Goal: Information Seeking & Learning: Obtain resource

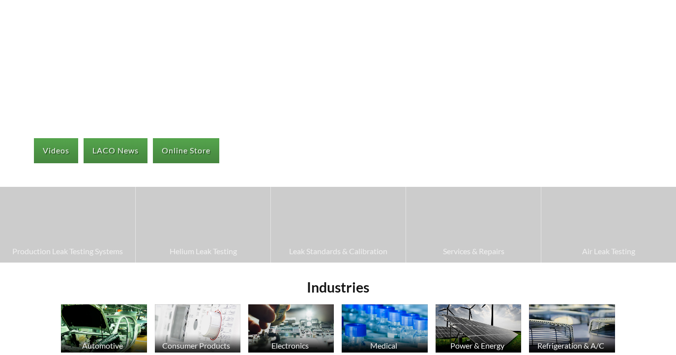
scroll to position [98, 0]
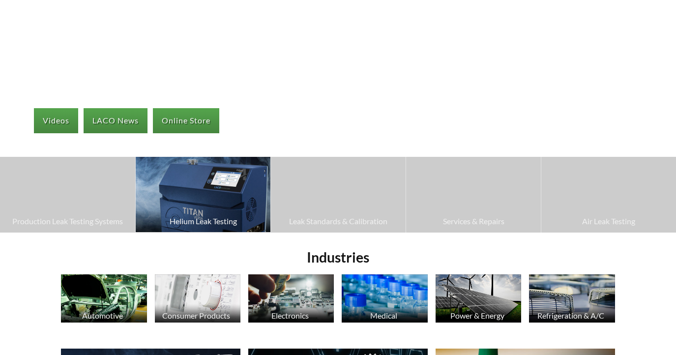
click at [226, 194] on img at bounding box center [203, 195] width 135 height 76
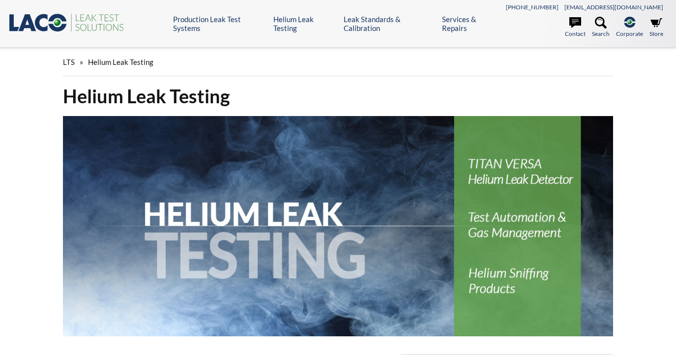
select select "Language Translate Widget"
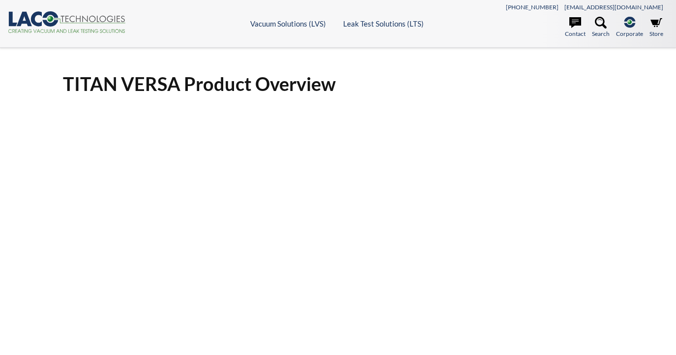
select select "Language Translate Widget"
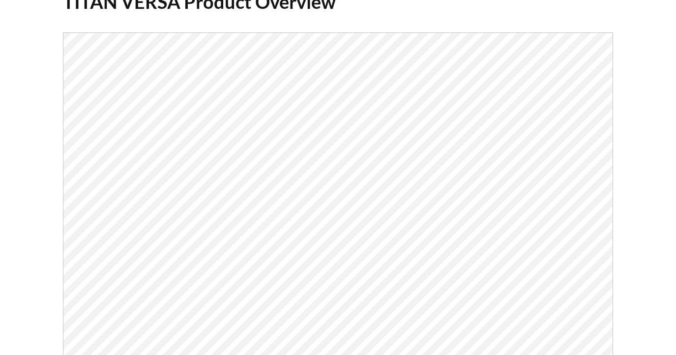
scroll to position [98, 0]
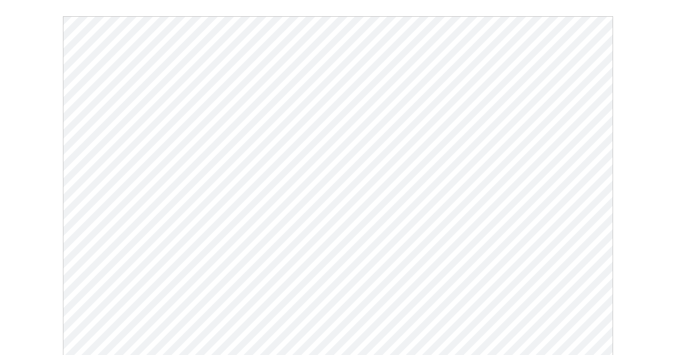
click at [50, 127] on div "TITAN VERSA Product Overview Click Here To Download" at bounding box center [339, 177] width 630 height 422
